Goal: Task Accomplishment & Management: Use online tool/utility

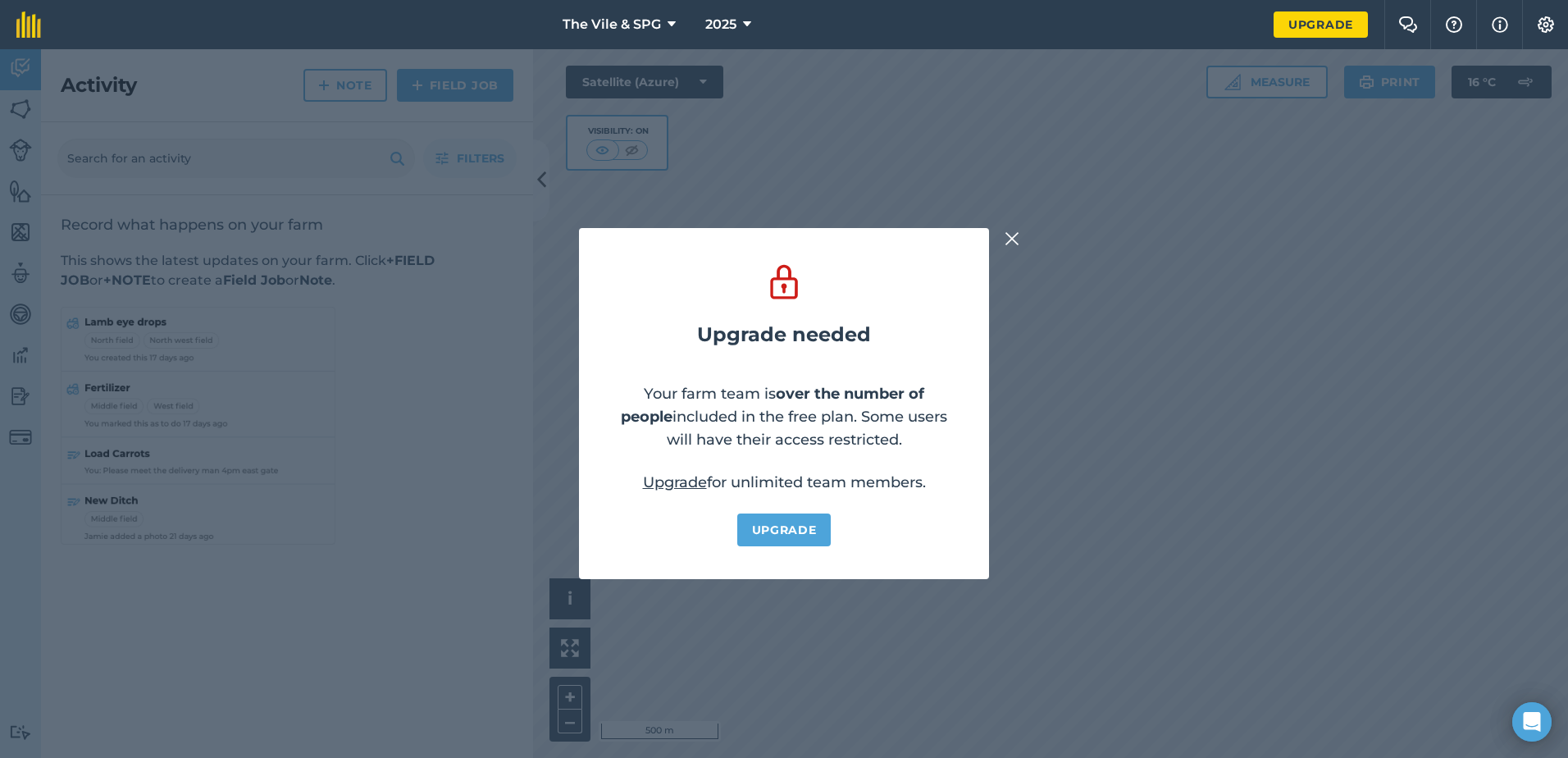
click at [1011, 239] on img at bounding box center [1011, 239] width 15 height 20
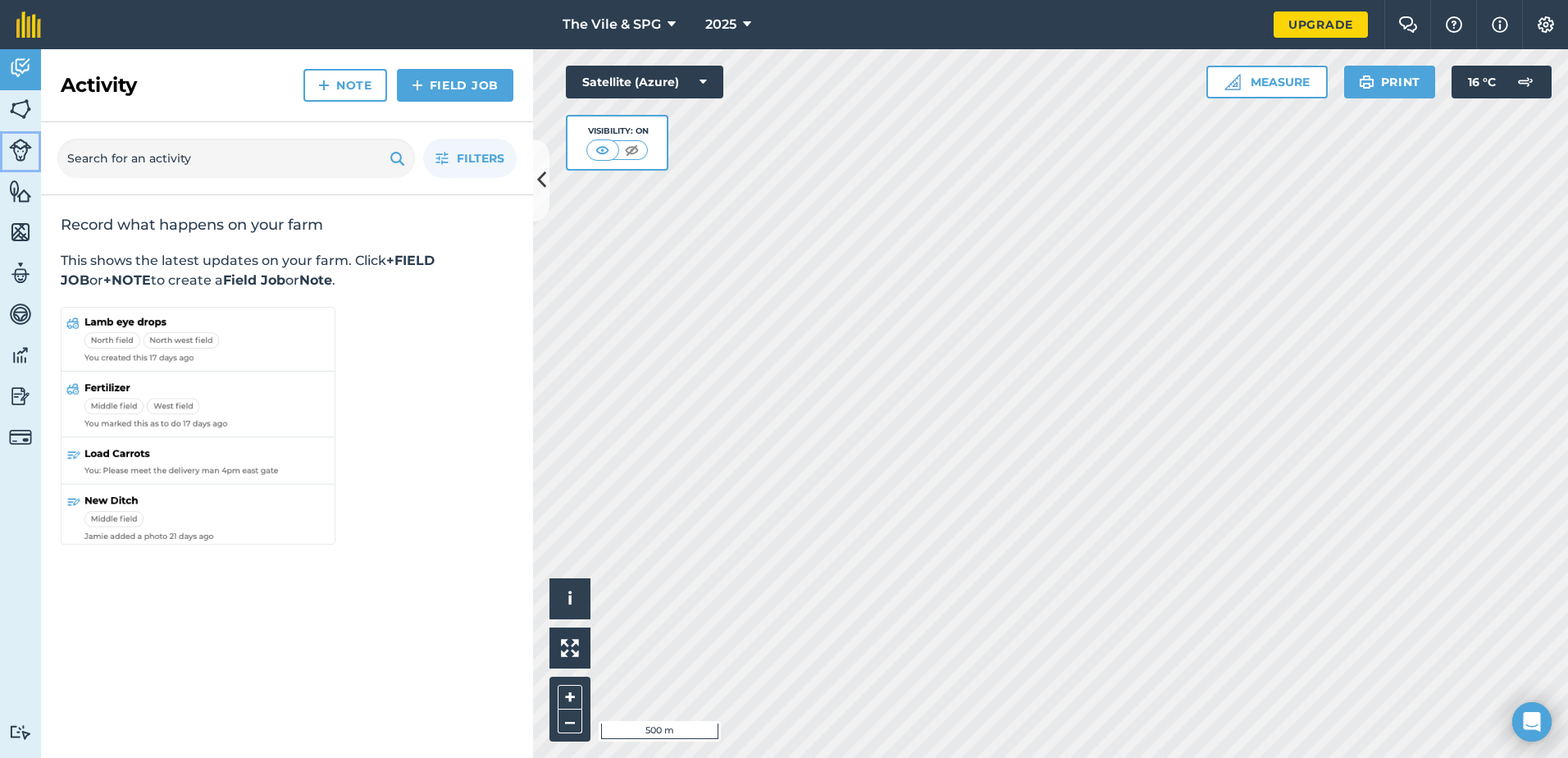
click at [23, 152] on img at bounding box center [20, 150] width 23 height 23
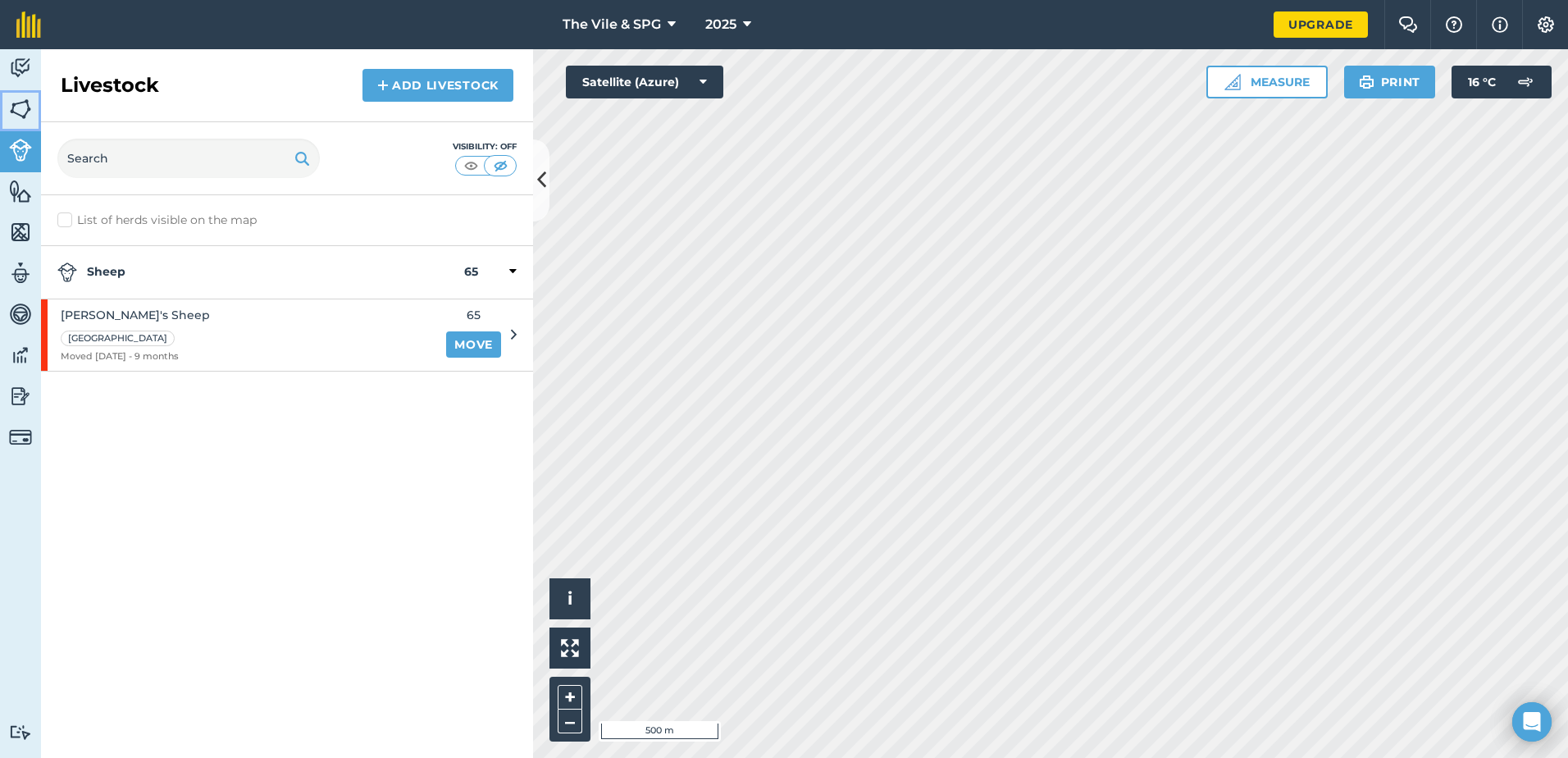
click at [20, 122] on link "Fields" at bounding box center [20, 111] width 41 height 41
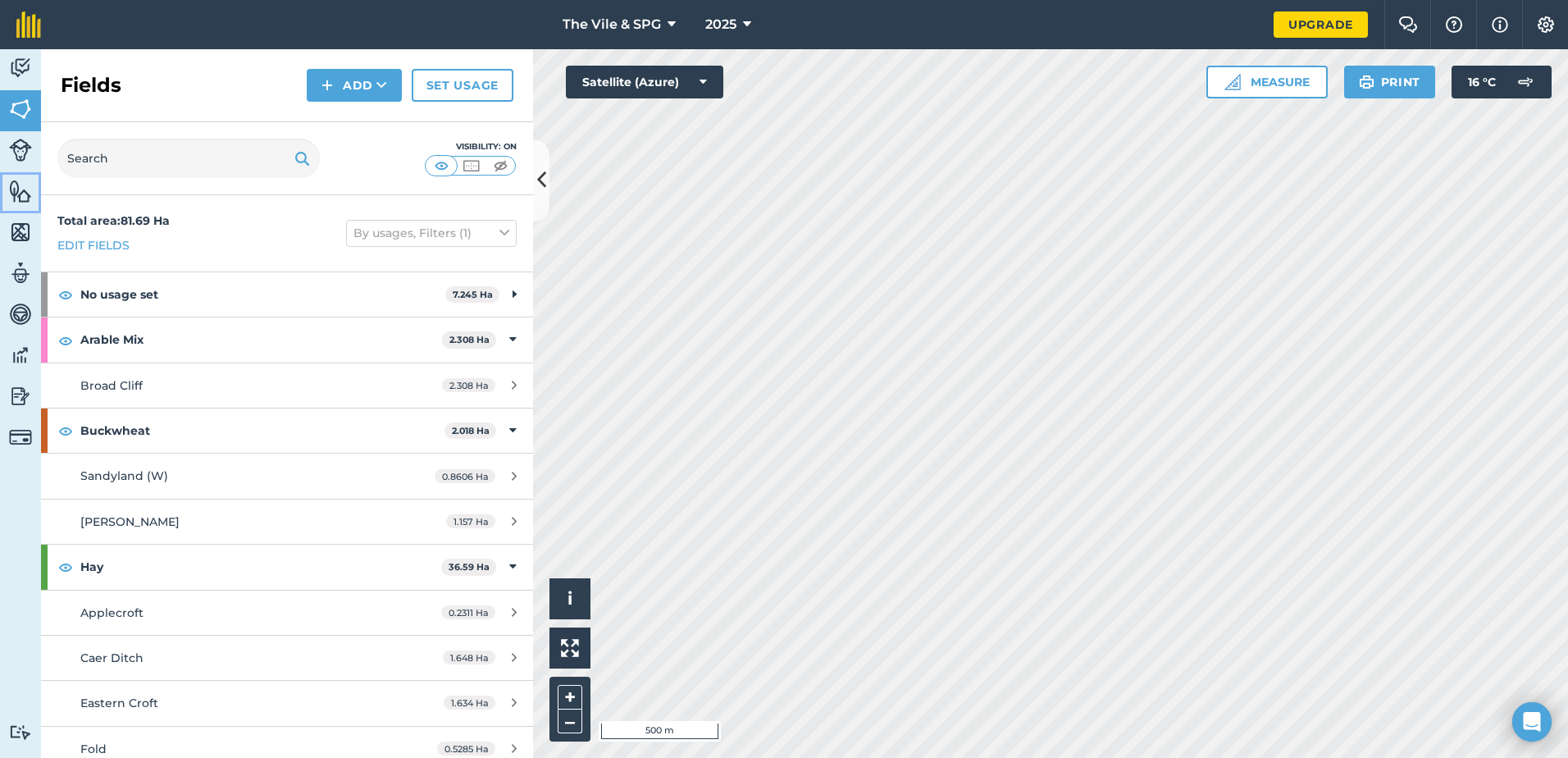
click at [22, 191] on img at bounding box center [20, 191] width 23 height 25
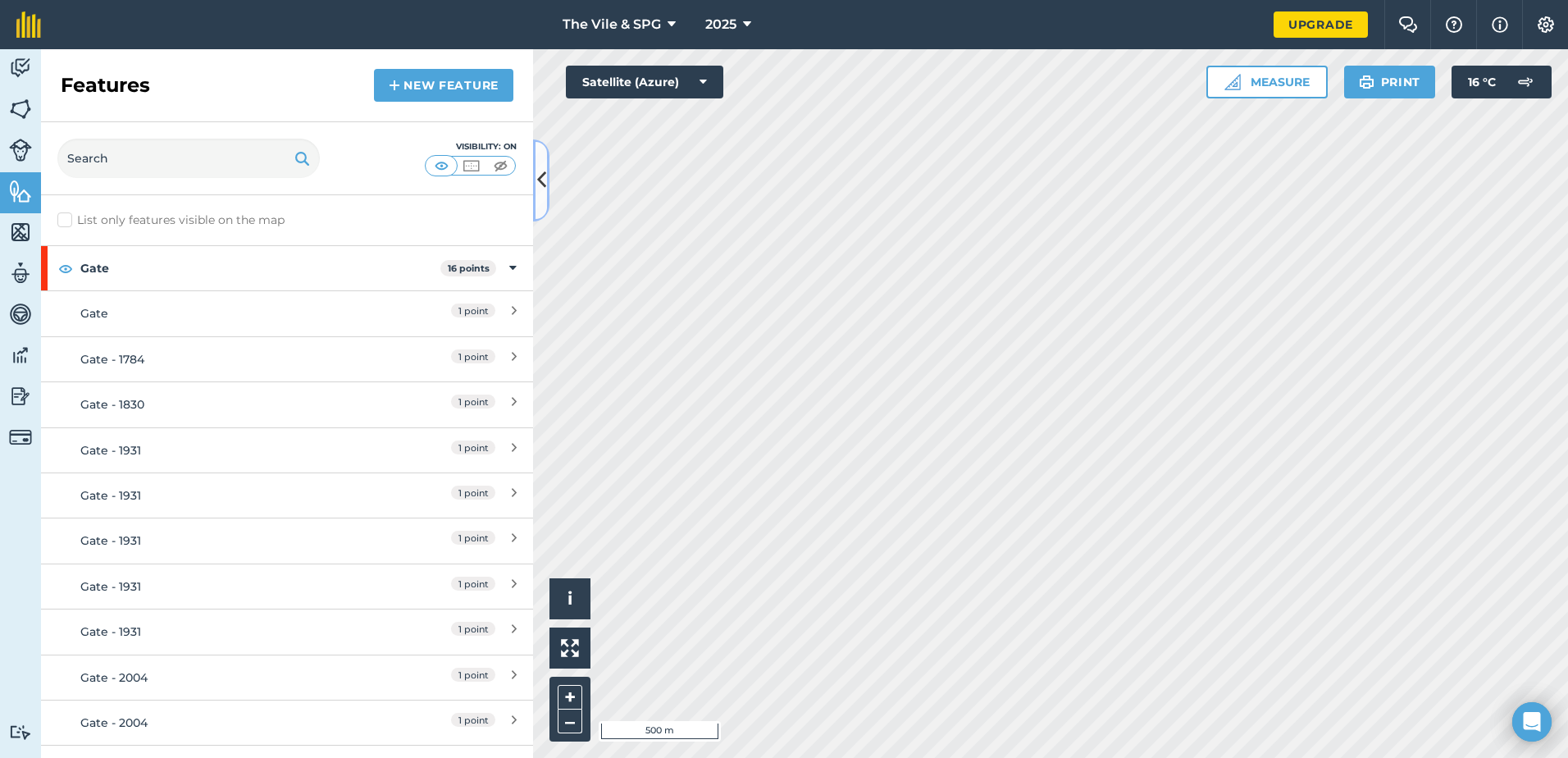
click at [541, 175] on icon at bounding box center [541, 179] width 9 height 28
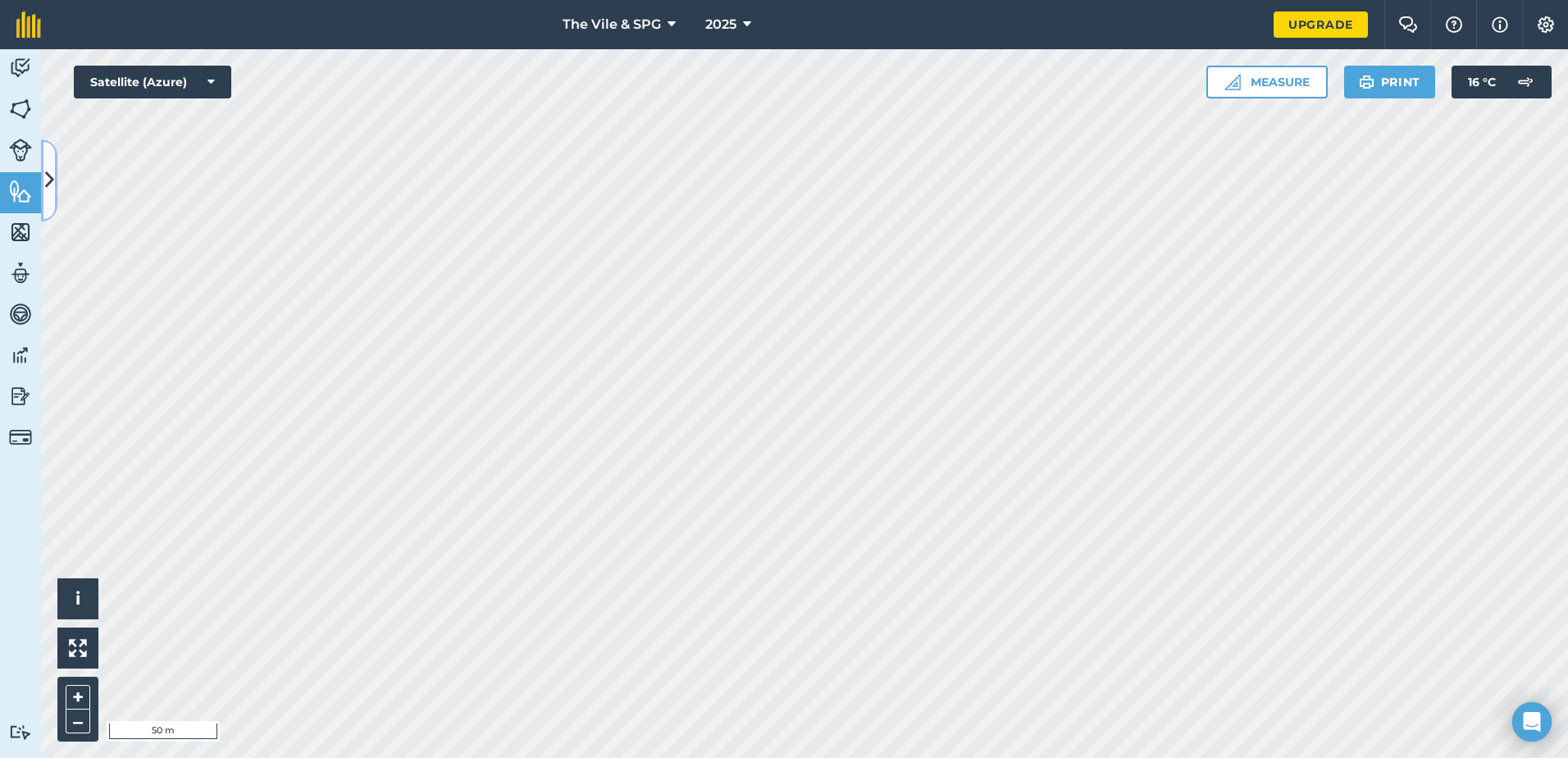
click at [52, 180] on icon at bounding box center [49, 179] width 9 height 28
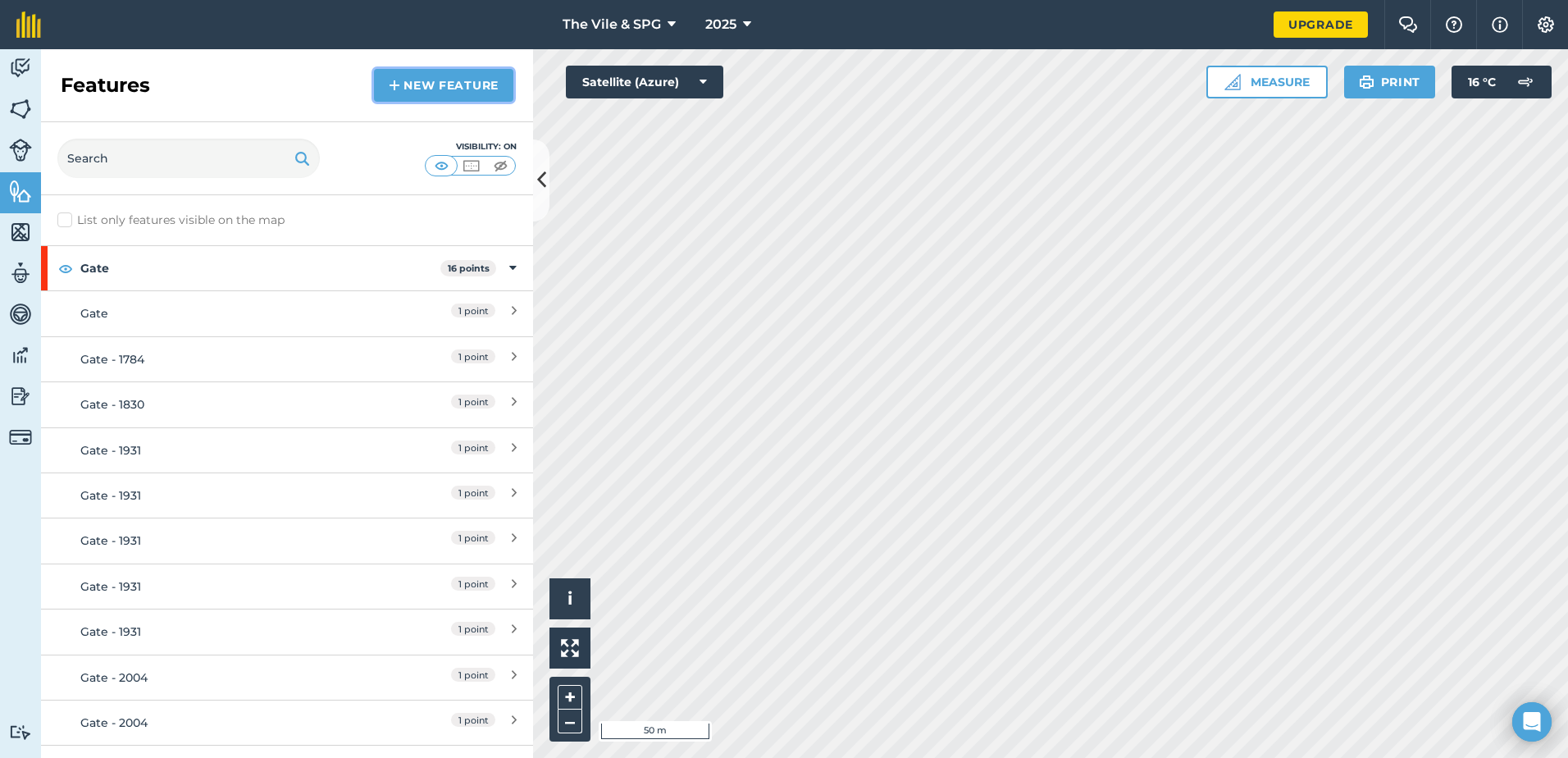
click at [426, 79] on link "New feature" at bounding box center [444, 85] width 140 height 33
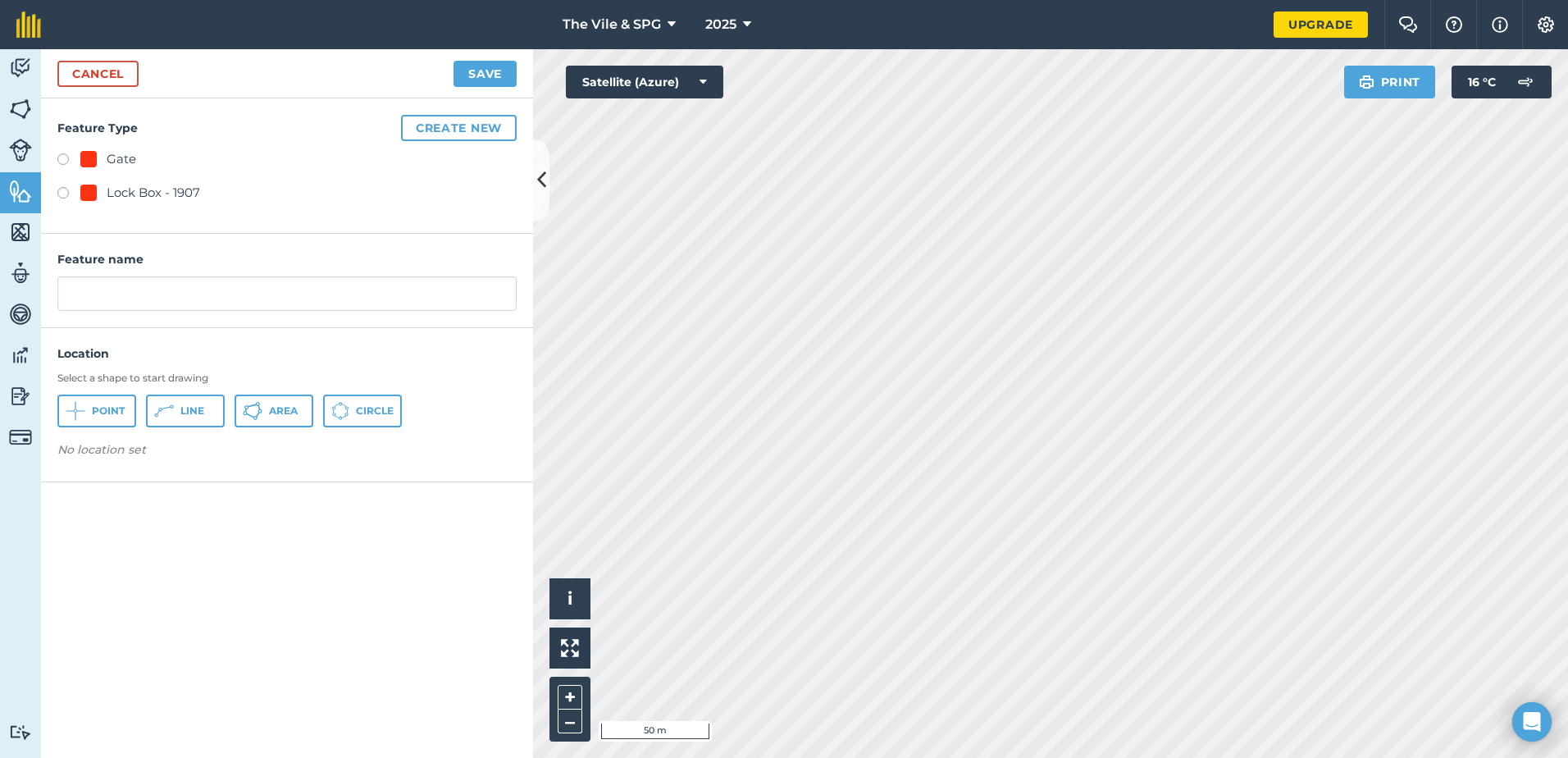
click at [65, 160] on label at bounding box center [68, 162] width 23 height 16
radio input "true"
click at [120, 292] on input "Gate 2" at bounding box center [287, 294] width 459 height 35
type input "Gate - 1931"
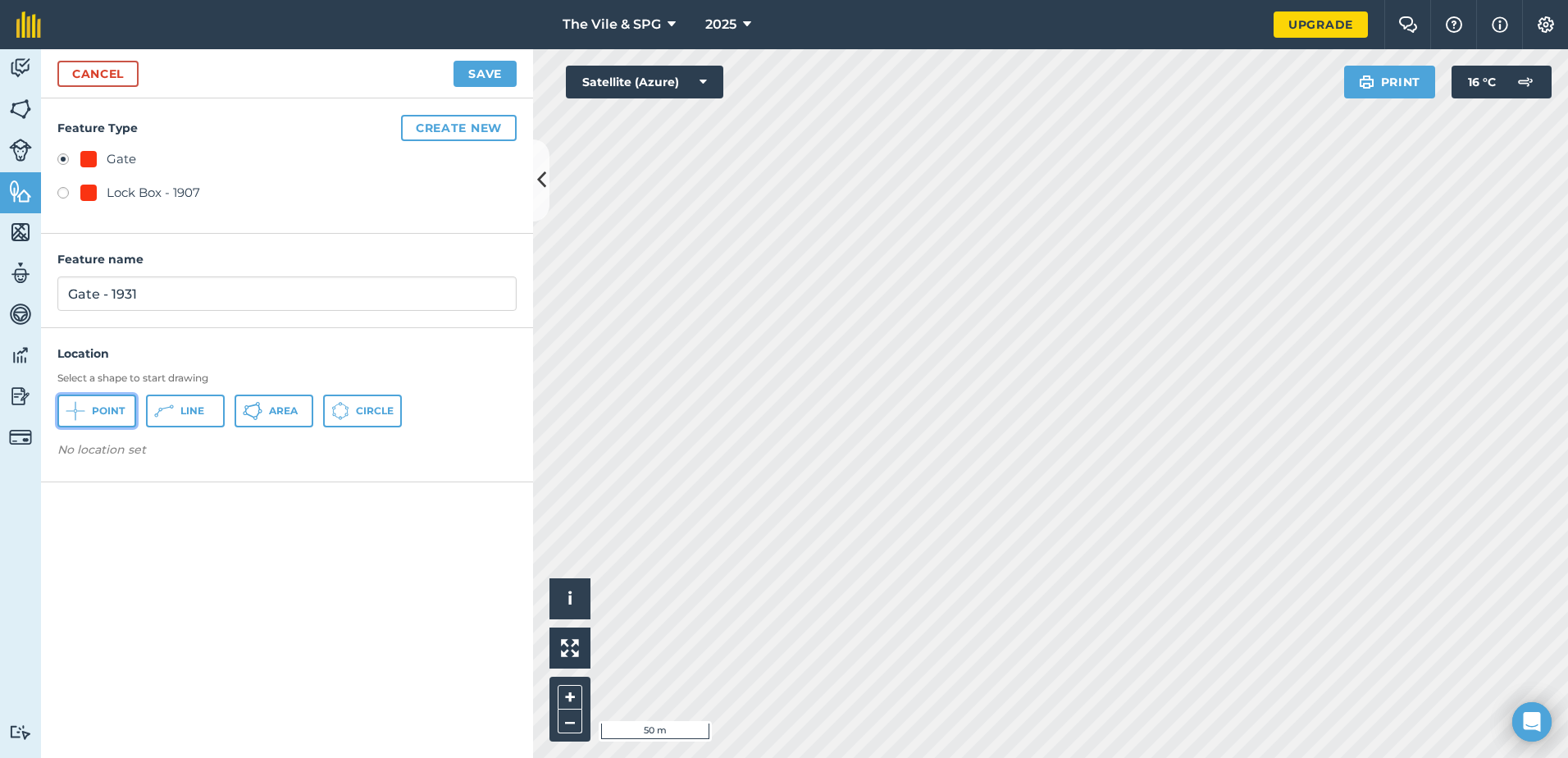
click at [84, 409] on icon at bounding box center [76, 411] width 20 height 20
click at [477, 77] on button "Save" at bounding box center [485, 73] width 63 height 26
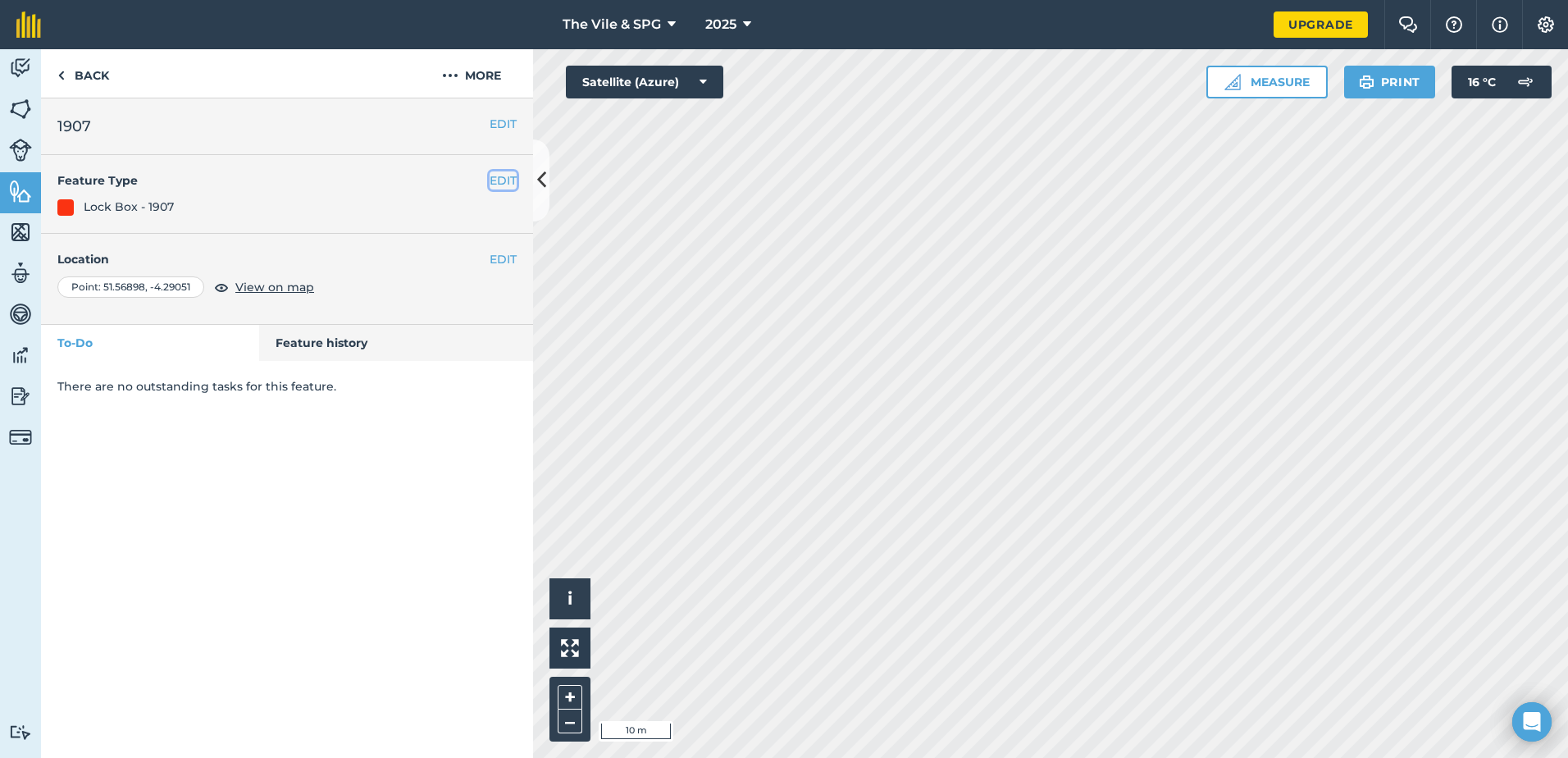
click at [500, 180] on button "EDIT" at bounding box center [503, 181] width 27 height 18
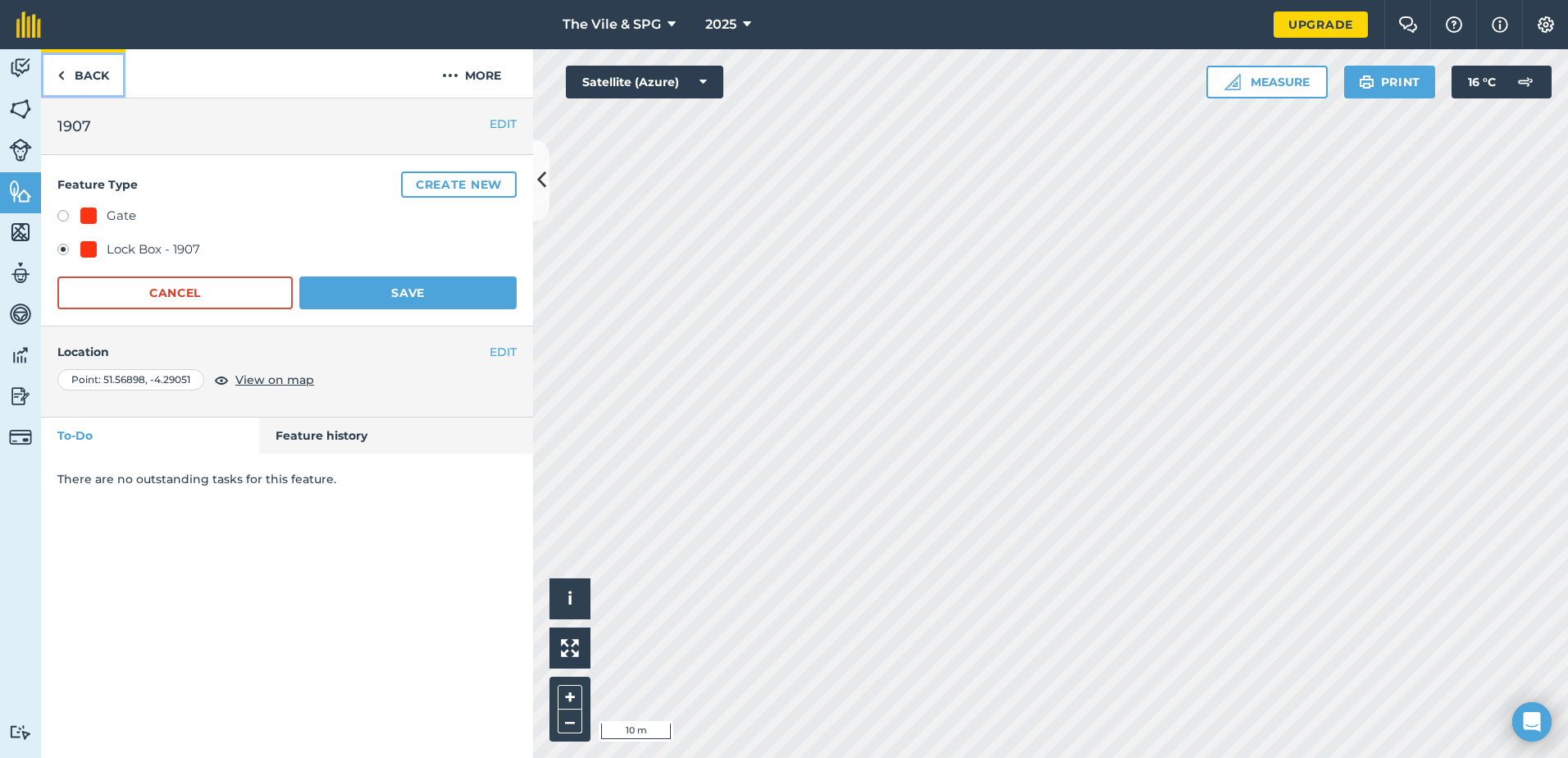
click at [78, 65] on link "Back" at bounding box center [83, 73] width 85 height 48
click at [76, 81] on link "Back" at bounding box center [83, 73] width 85 height 48
